Goal: Check status: Check status

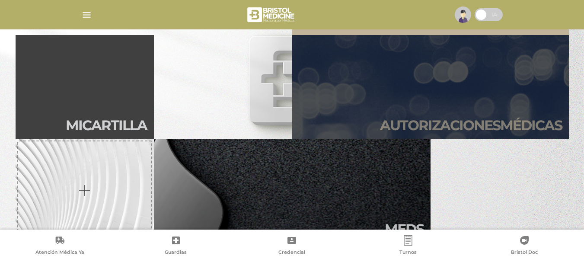
scroll to position [216, 0]
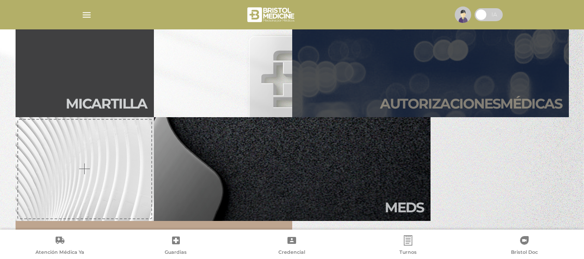
click at [420, 103] on h2 "Autori zaciones médicas" at bounding box center [471, 104] width 182 height 16
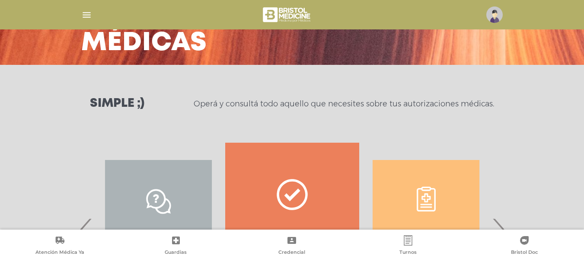
scroll to position [130, 0]
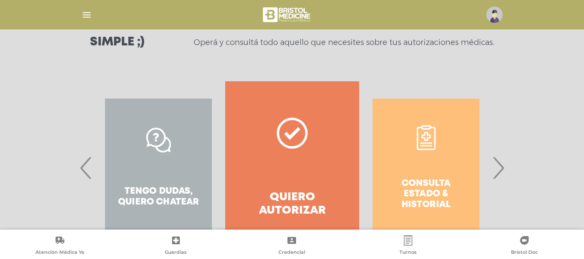
drag, startPoint x: 509, startPoint y: 164, endPoint x: 504, endPoint y: 169, distance: 6.7
click at [508, 164] on div "Consulta estado & historial Prácticas de autorización automática Tengo dudas, q…" at bounding box center [292, 167] width 443 height 173
click at [503, 170] on span "›" at bounding box center [498, 167] width 17 height 47
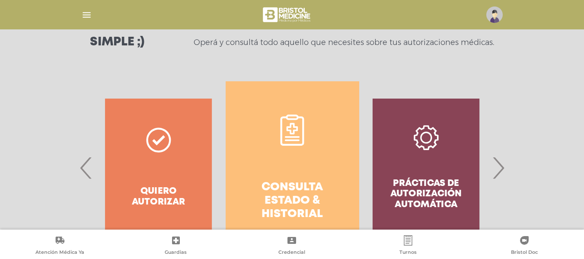
click at [503, 170] on span "›" at bounding box center [498, 167] width 17 height 47
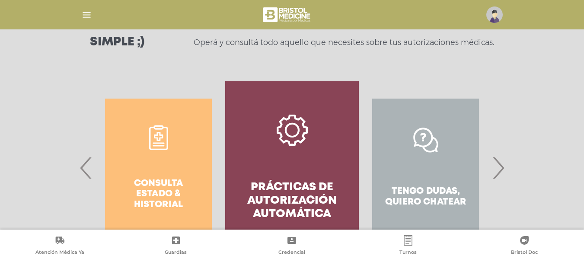
click at [503, 170] on span "›" at bounding box center [498, 167] width 17 height 47
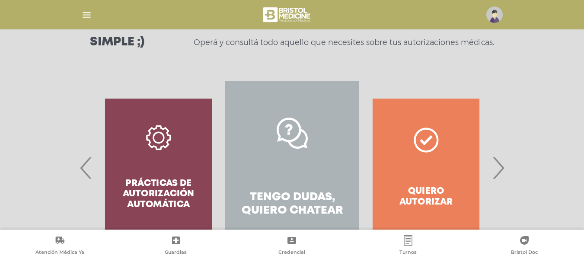
click at [503, 170] on span "›" at bounding box center [498, 167] width 17 height 47
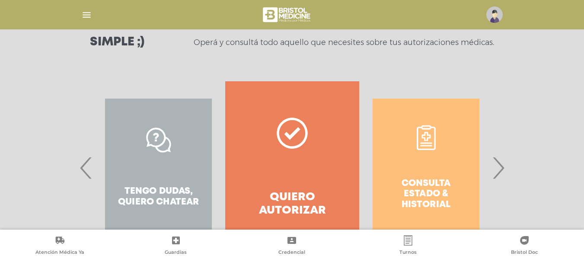
click at [503, 170] on span "›" at bounding box center [498, 167] width 17 height 47
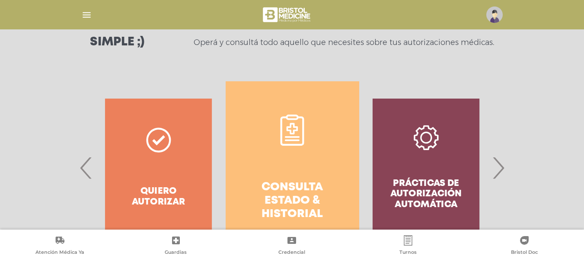
click at [278, 184] on h4 "Consulta estado & historial" at bounding box center [292, 201] width 103 height 41
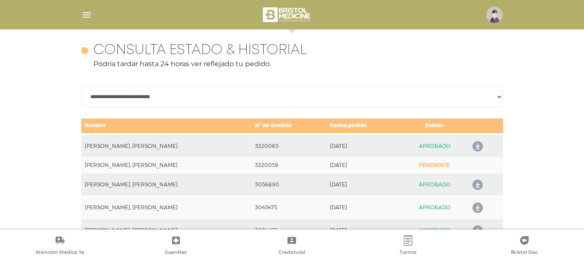
scroll to position [384, 0]
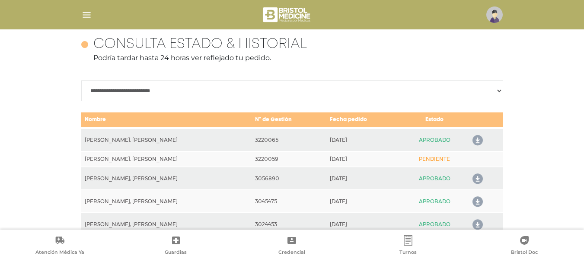
click at [428, 138] on td "APROBADO" at bounding box center [435, 139] width 66 height 23
click at [474, 137] on icon at bounding box center [476, 141] width 14 height 14
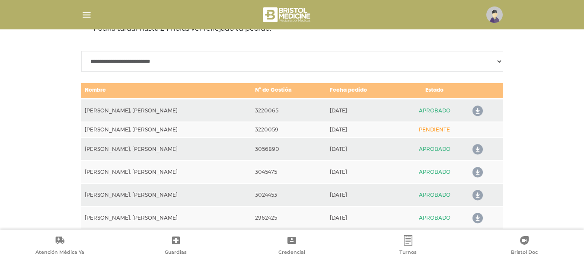
scroll to position [427, 0]
